Goal: Navigation & Orientation: Go to known website

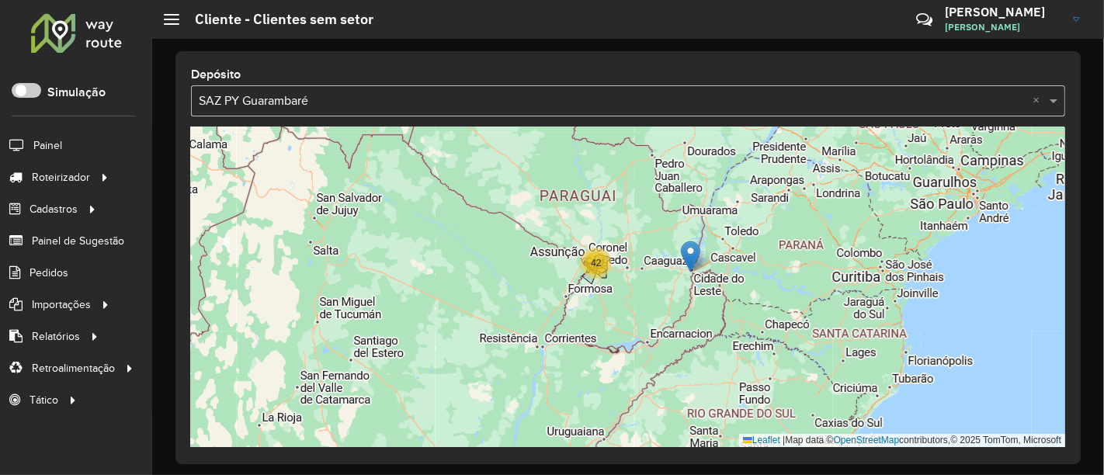
click at [0, 0] on span "Entregas" at bounding box center [0, 0] width 0 height 0
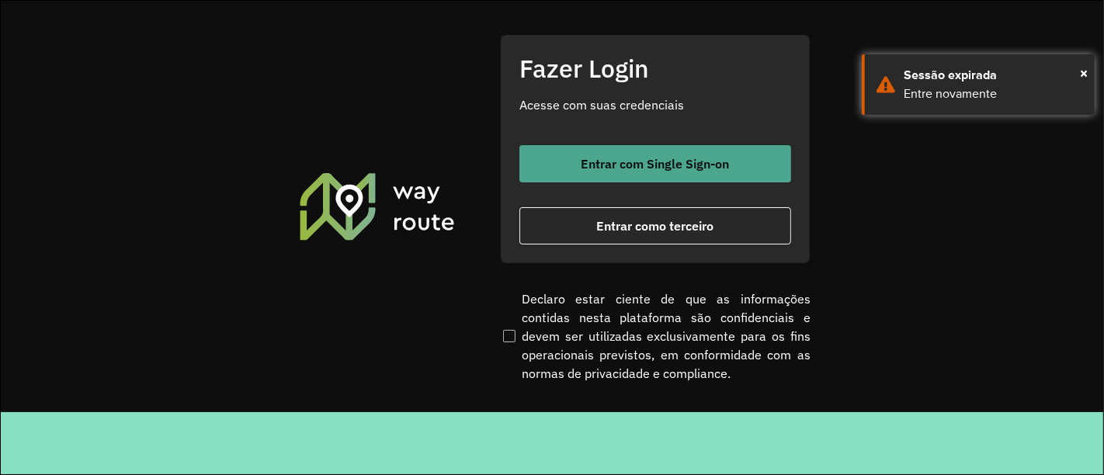
click at [605, 152] on button "Entrar com Single Sign-on" at bounding box center [655, 163] width 272 height 37
